Goal: Transaction & Acquisition: Purchase product/service

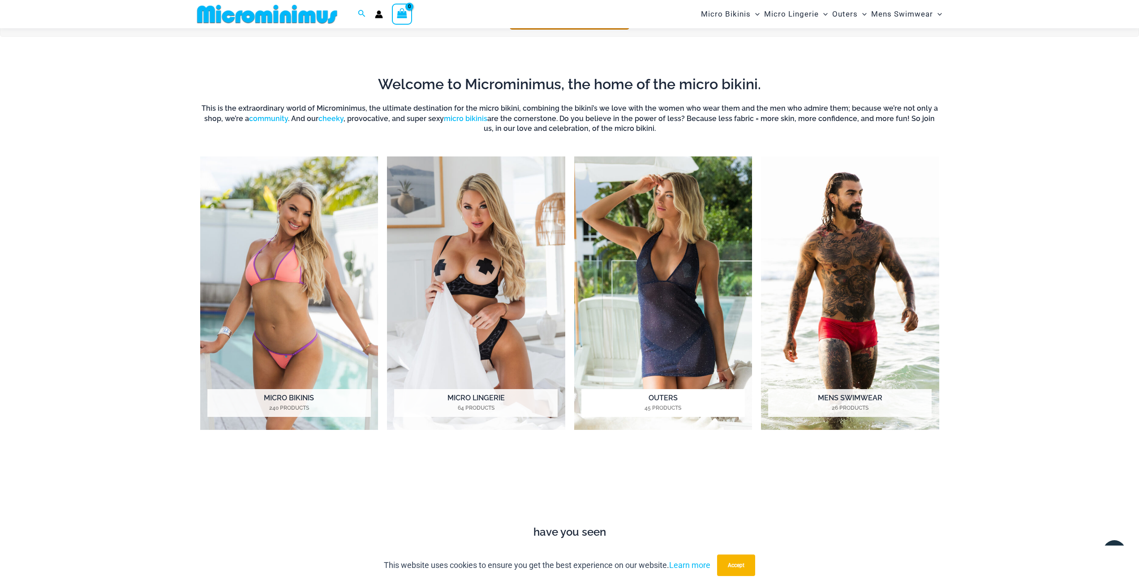
scroll to position [710, 0]
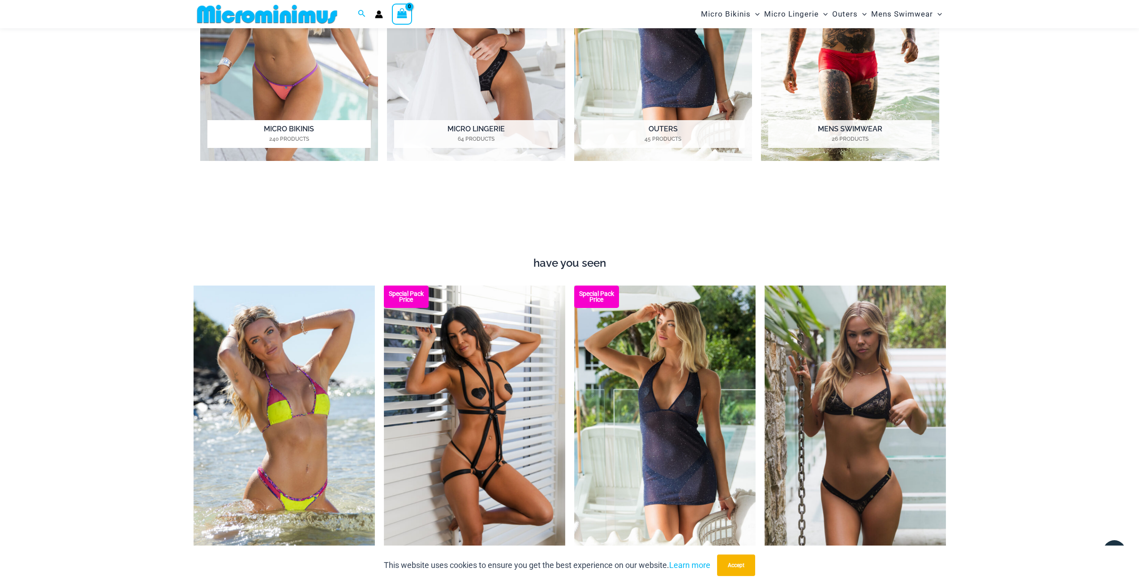
click at [325, 142] on mark "240 Products" at bounding box center [289, 139] width 164 height 8
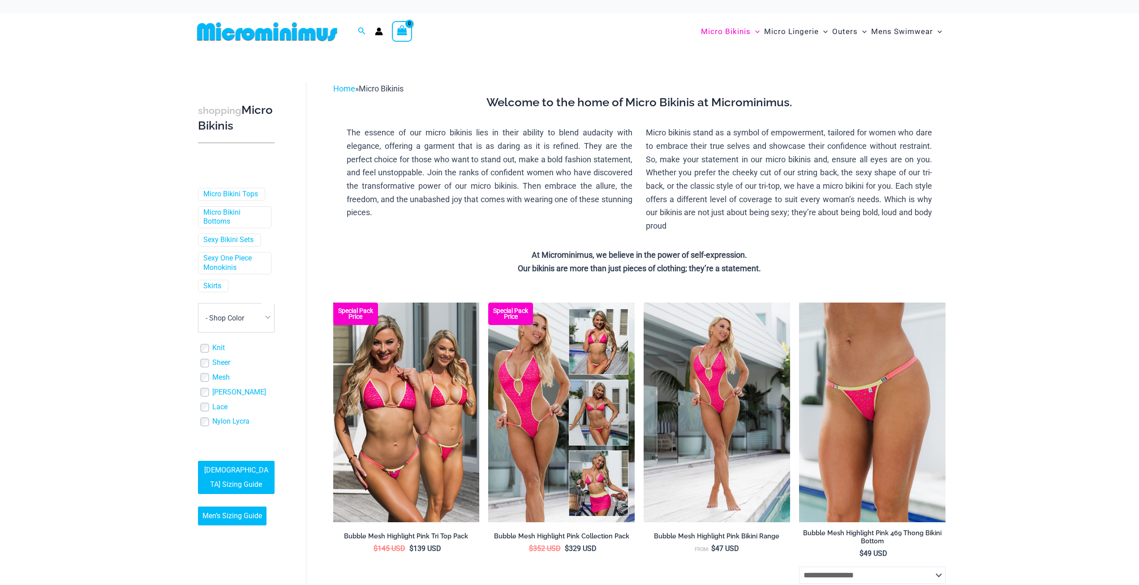
scroll to position [269, 0]
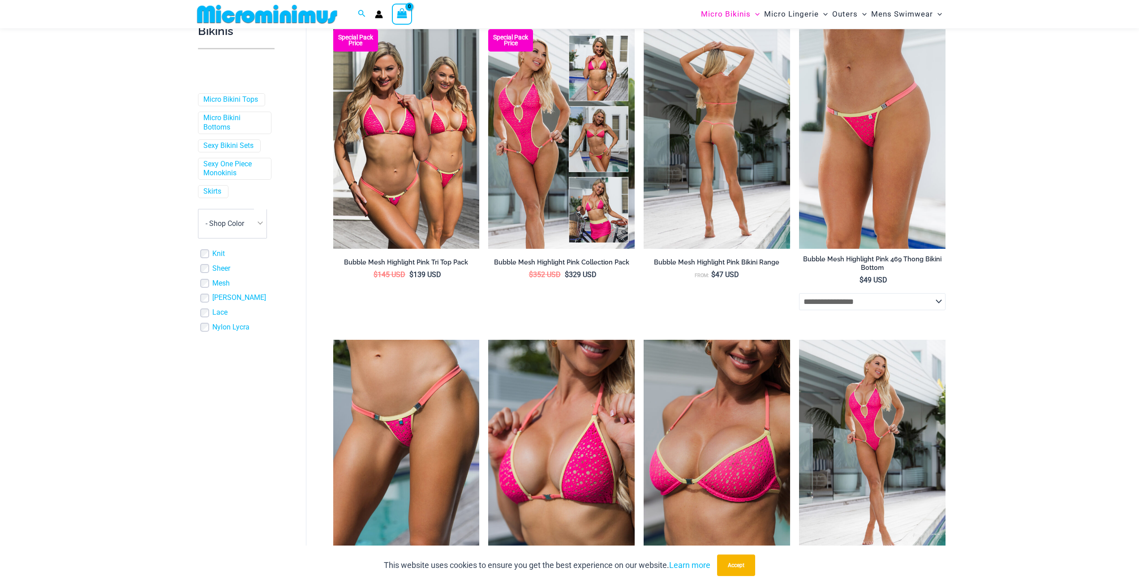
click at [770, 176] on img at bounding box center [717, 138] width 146 height 219
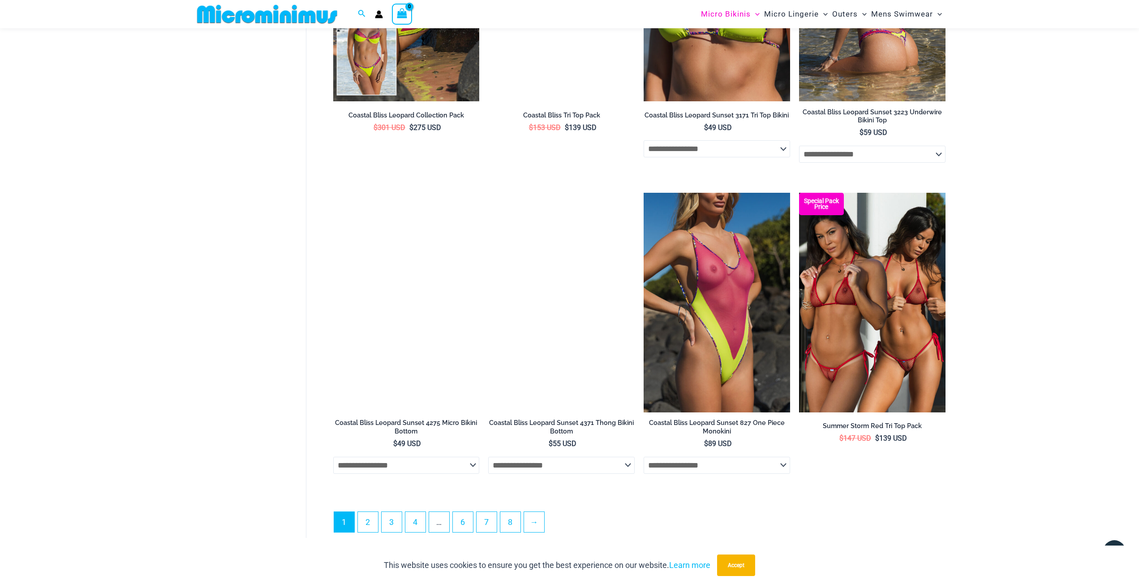
scroll to position [2236, 0]
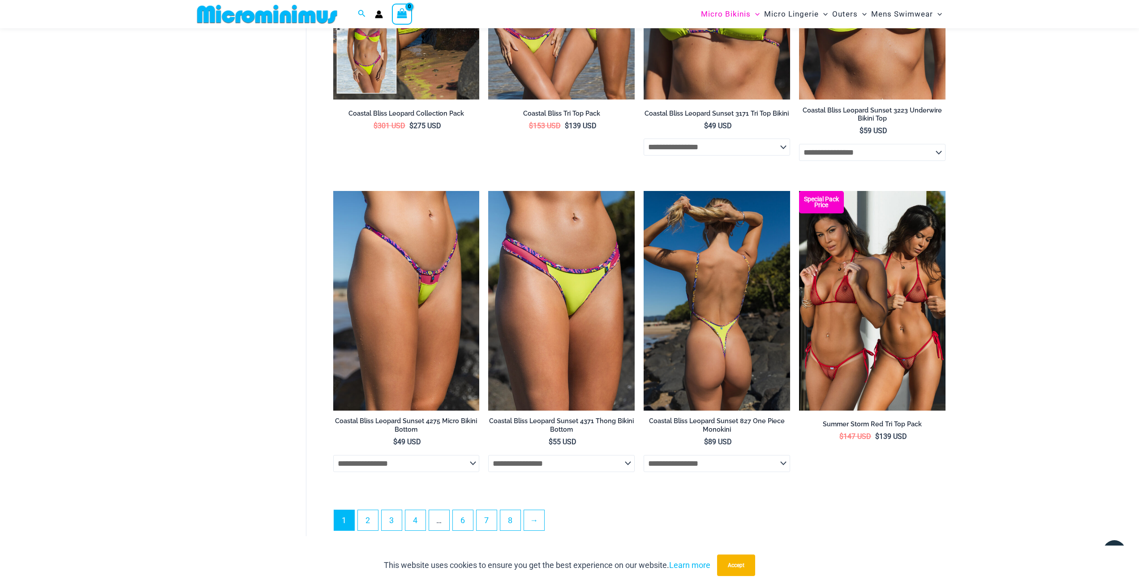
click at [695, 241] on img at bounding box center [717, 300] width 146 height 219
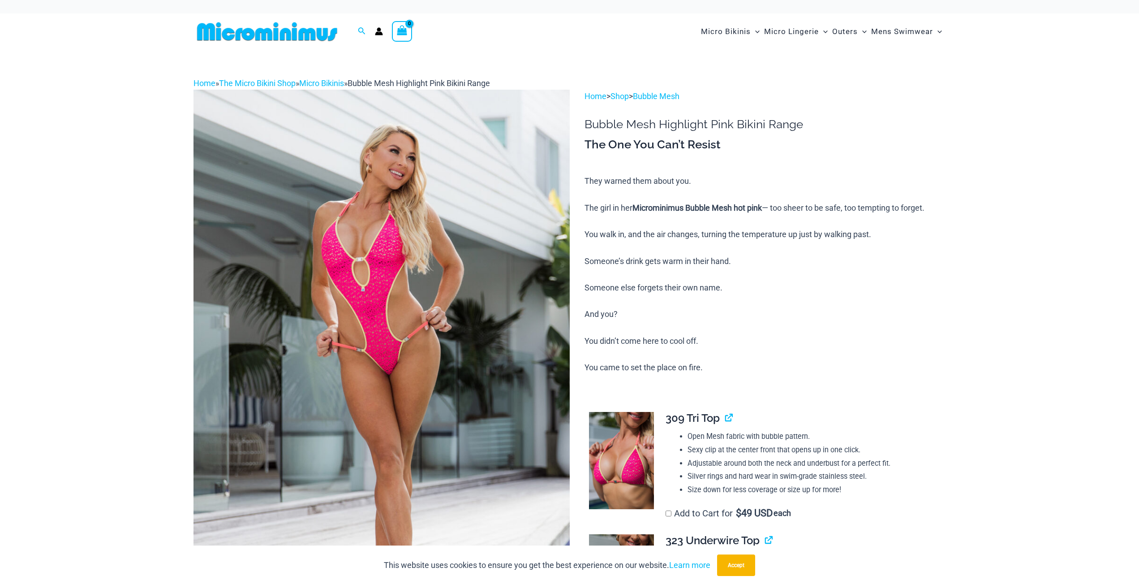
click at [439, 229] on img at bounding box center [382, 372] width 376 height 564
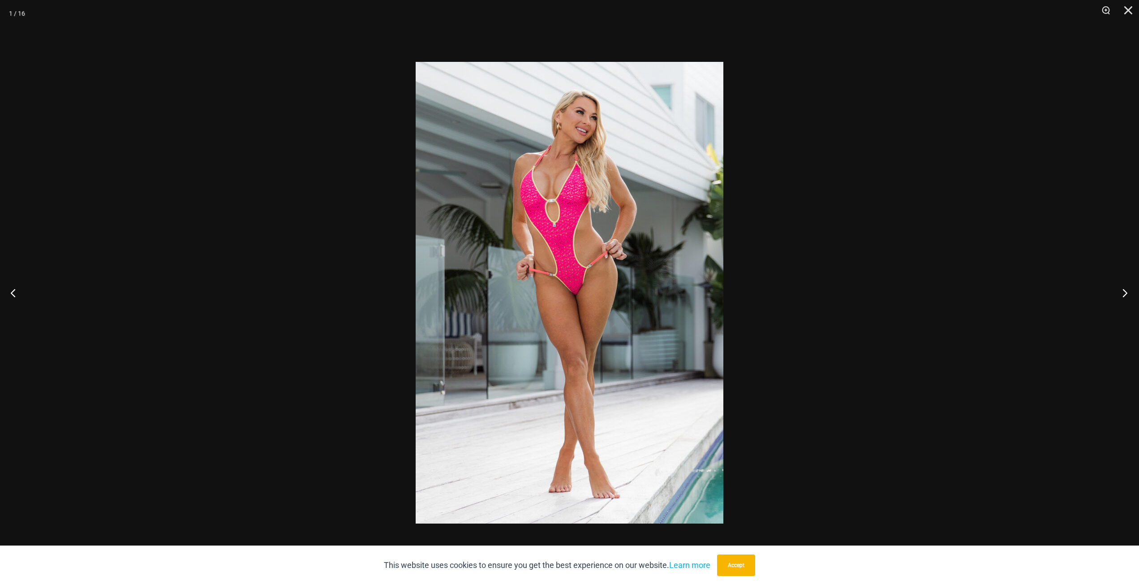
click at [1126, 293] on button "Next" at bounding box center [1123, 292] width 34 height 45
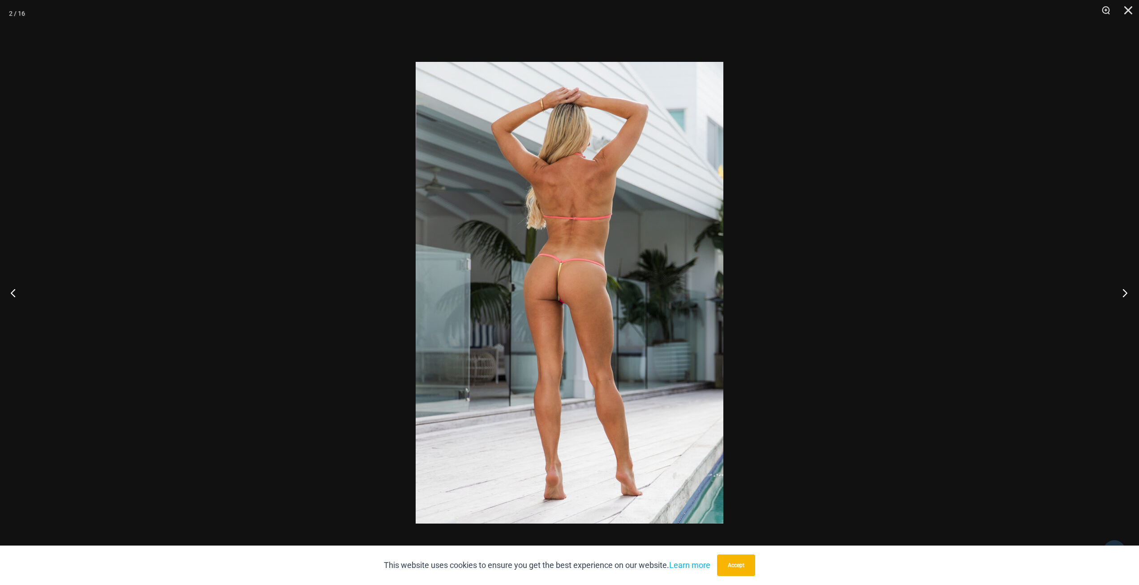
click at [1125, 290] on button "Next" at bounding box center [1123, 292] width 34 height 45
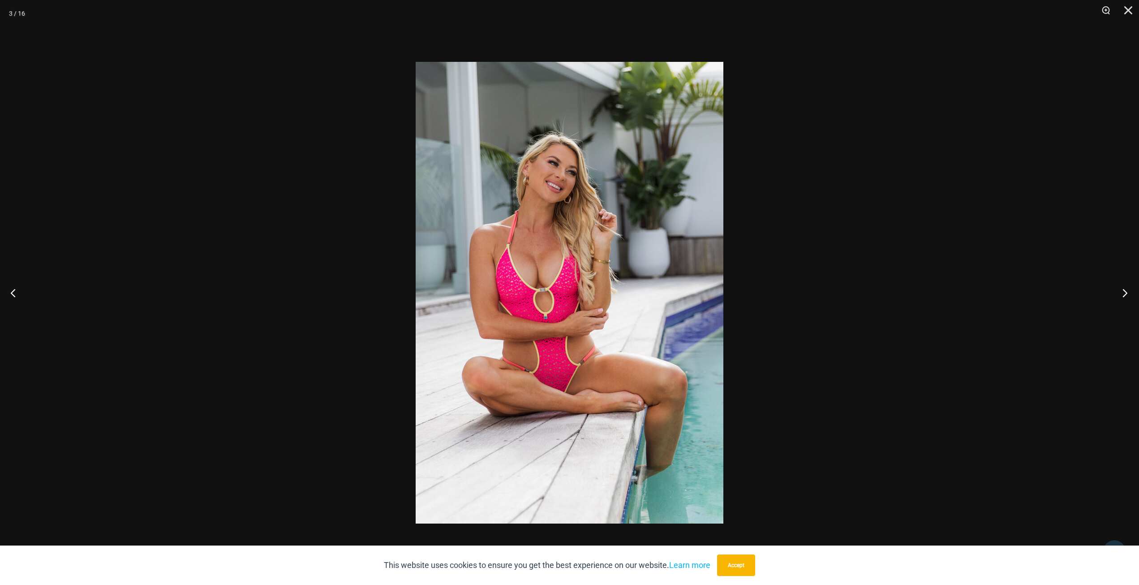
click at [1125, 290] on button "Next" at bounding box center [1123, 292] width 34 height 45
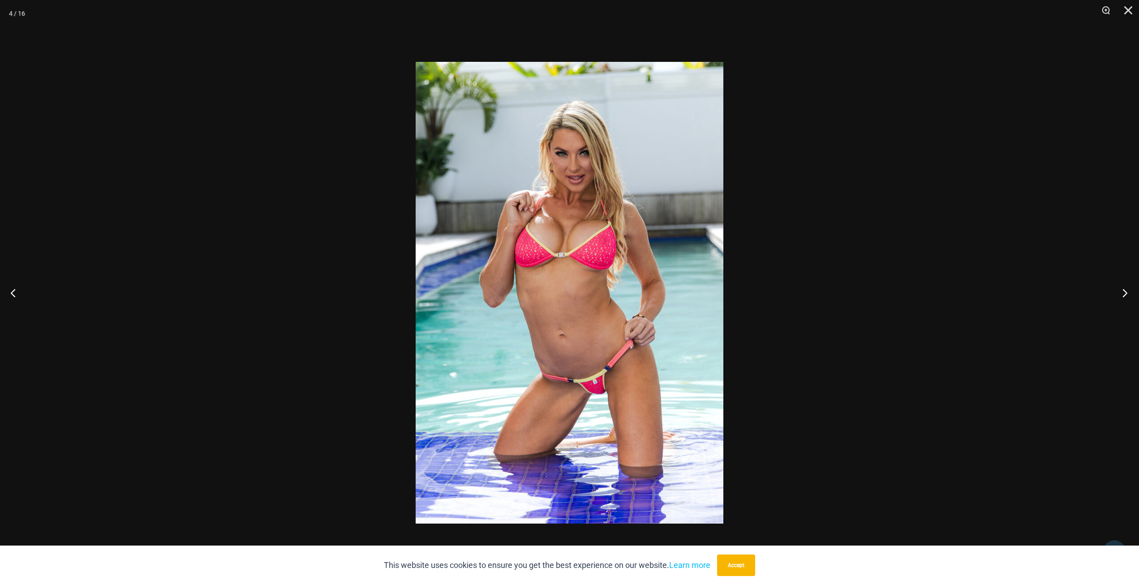
click at [1125, 290] on button "Next" at bounding box center [1123, 292] width 34 height 45
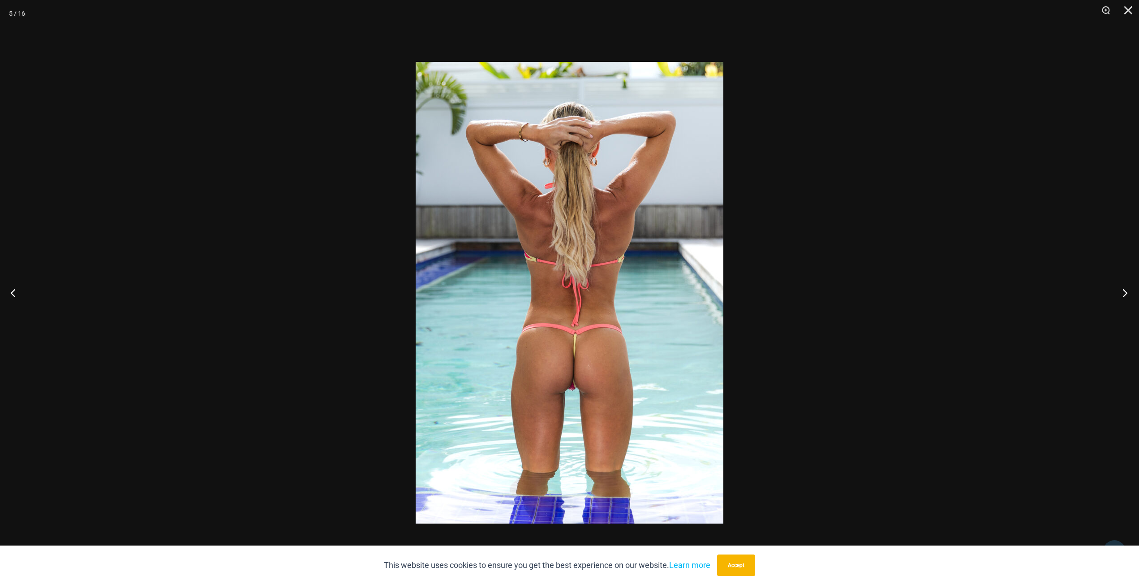
click at [1125, 290] on button "Next" at bounding box center [1123, 292] width 34 height 45
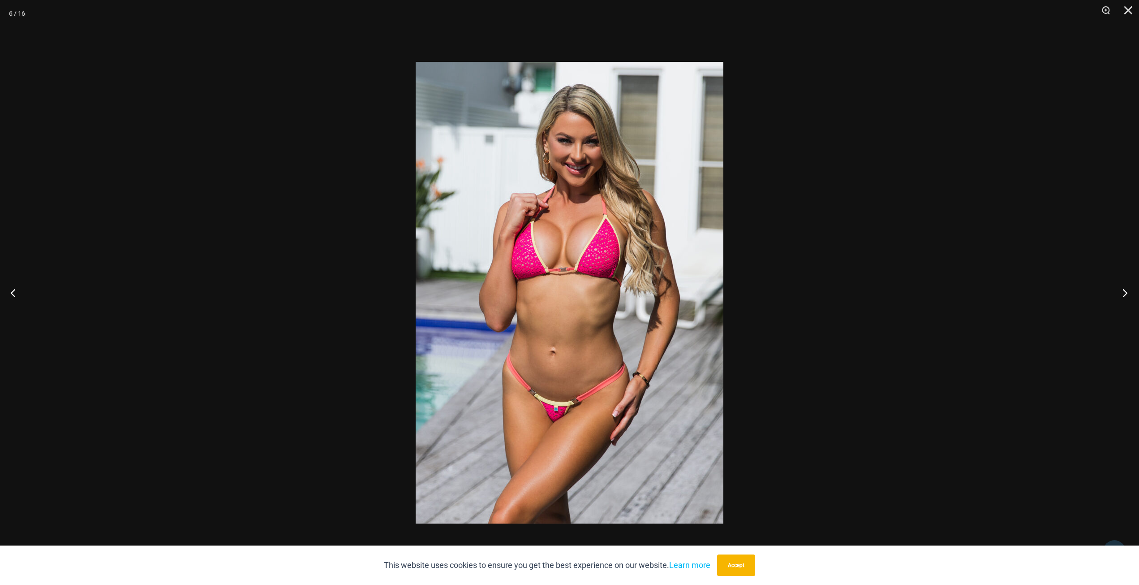
click at [1125, 290] on button "Next" at bounding box center [1123, 292] width 34 height 45
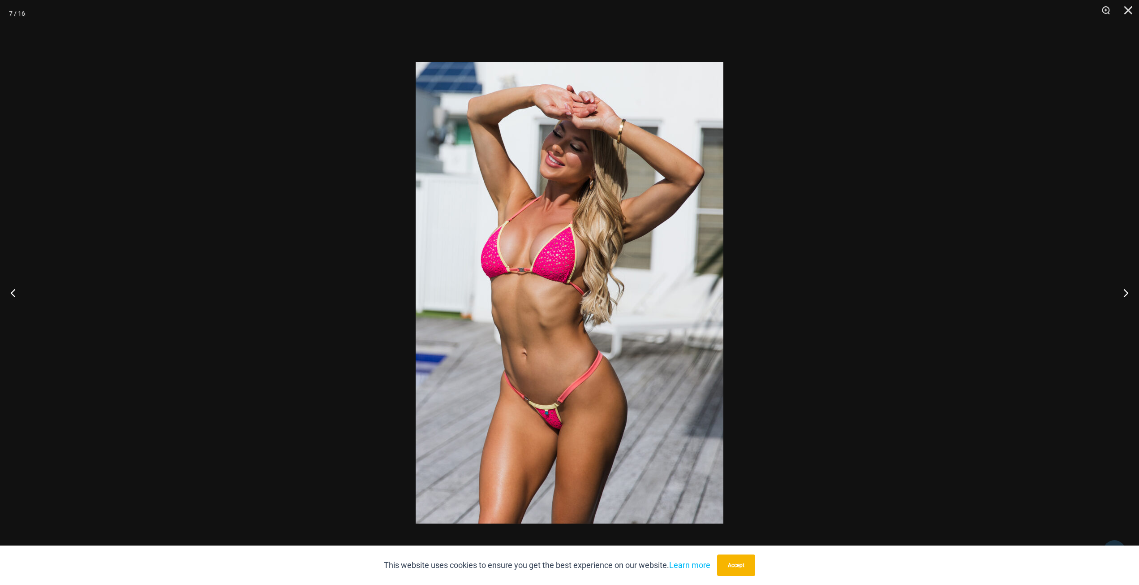
click at [962, 259] on div at bounding box center [569, 292] width 1139 height 585
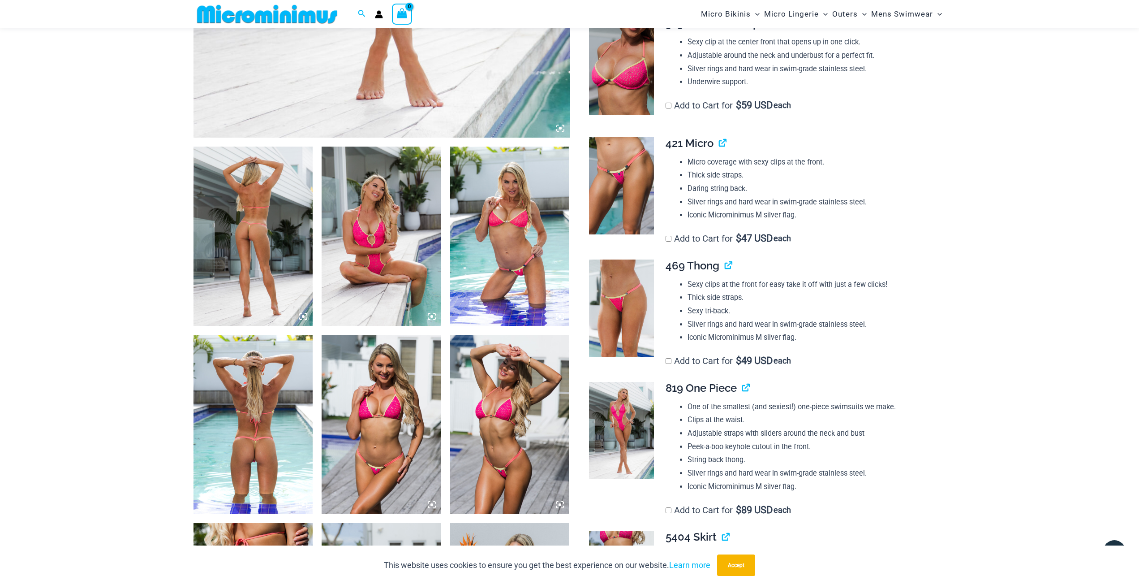
scroll to position [710, 0]
